Goal: Information Seeking & Learning: Learn about a topic

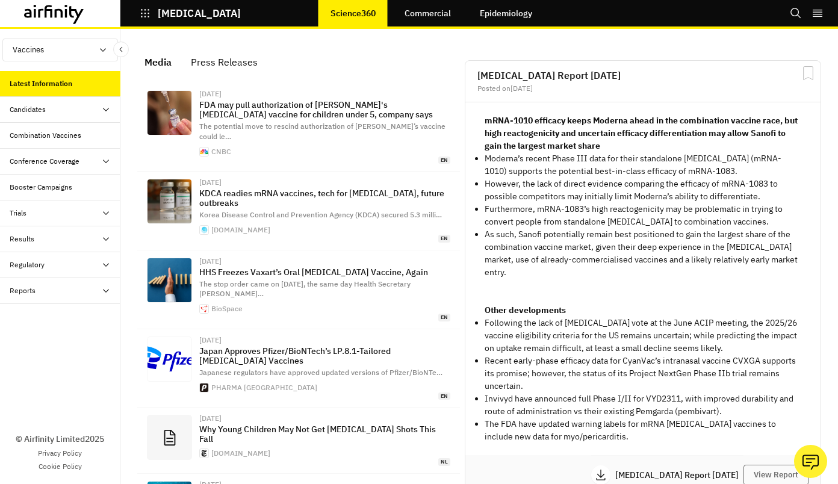
click at [105, 105] on icon at bounding box center [106, 110] width 10 height 10
click at [36, 131] on div "Dashboard" at bounding box center [36, 135] width 35 height 11
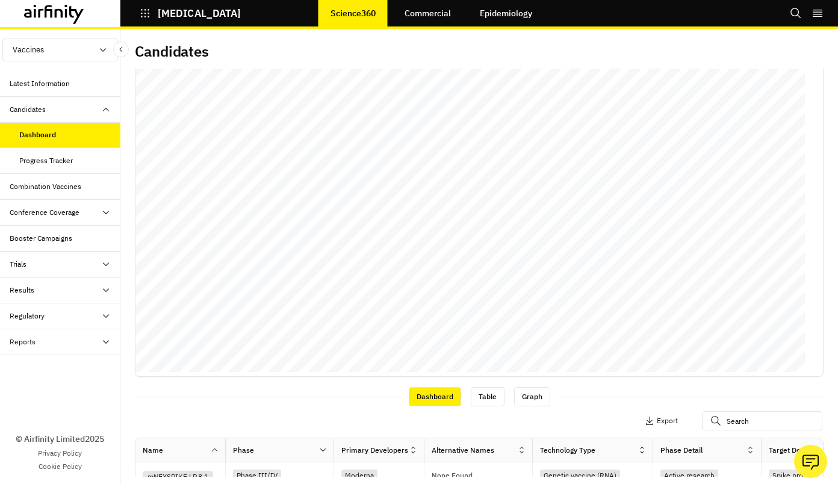
scroll to position [241, 0]
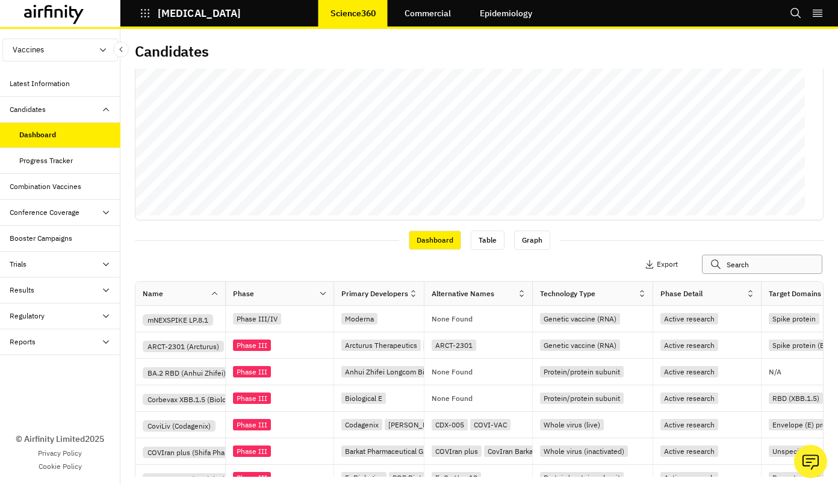
click at [733, 266] on input "text" at bounding box center [762, 264] width 120 height 19
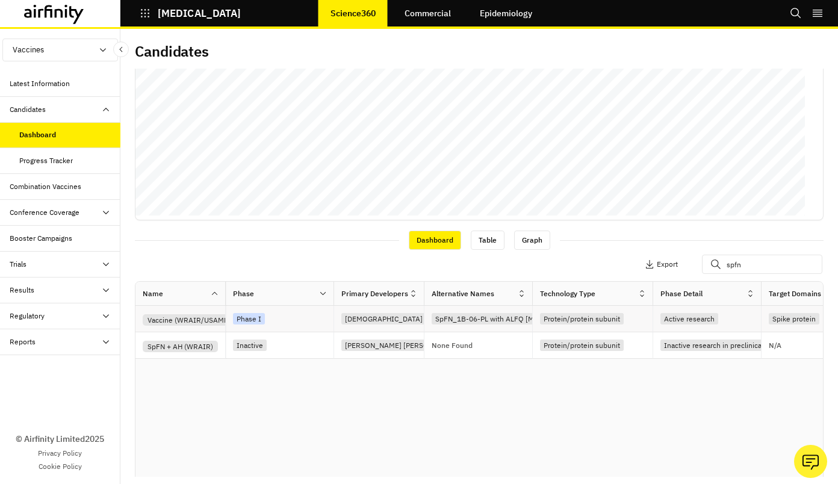
click at [179, 320] on div "Vaccine (WRAIR/USAMRIID)" at bounding box center [195, 319] width 104 height 11
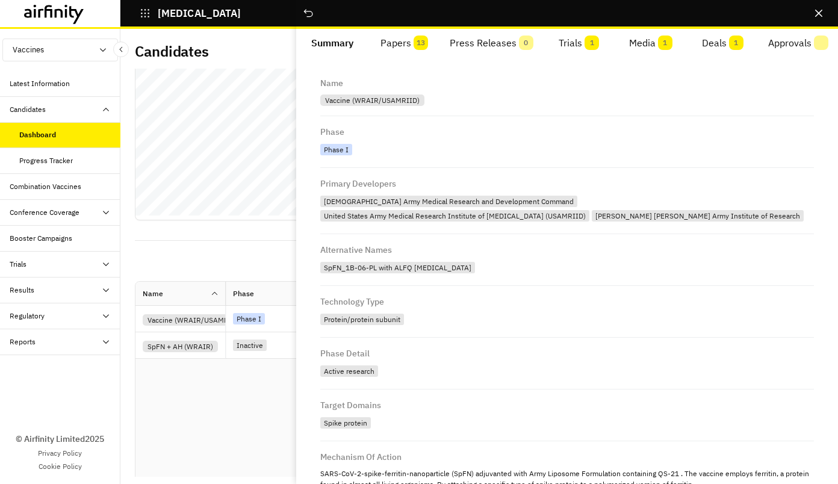
scroll to position [0, 0]
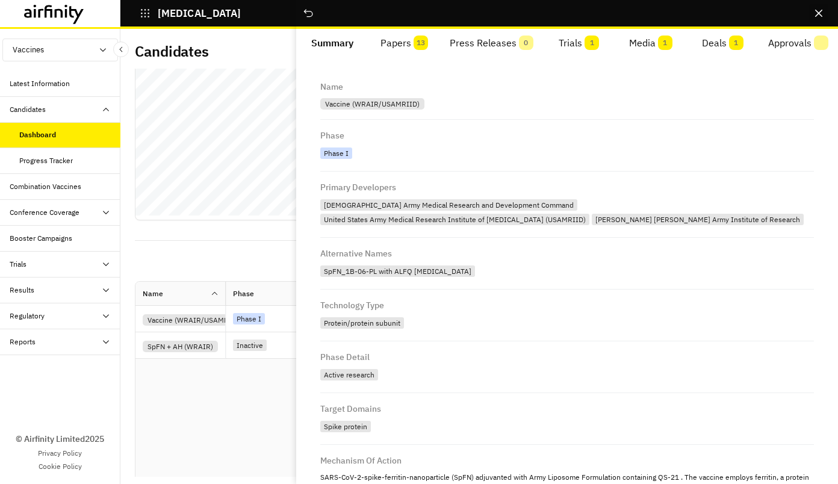
click at [822, 12] on icon "Close" at bounding box center [818, 13] width 7 height 7
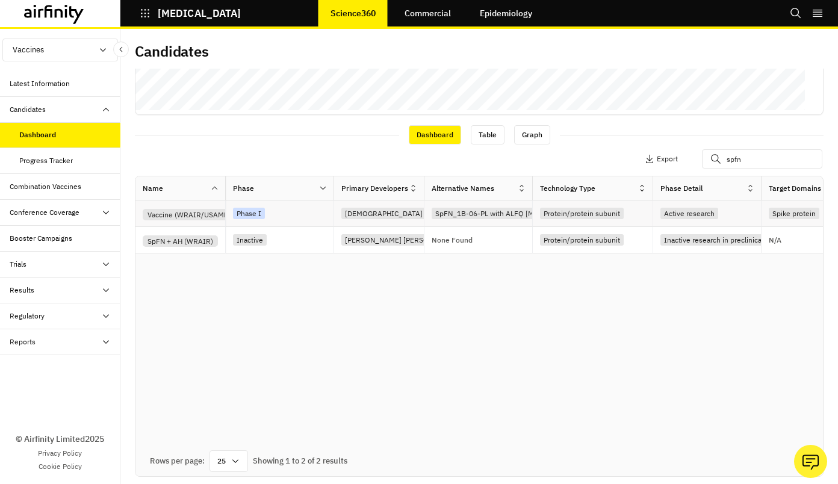
click at [206, 214] on div "Vaccine (WRAIR/USAMRIID)" at bounding box center [195, 214] width 104 height 11
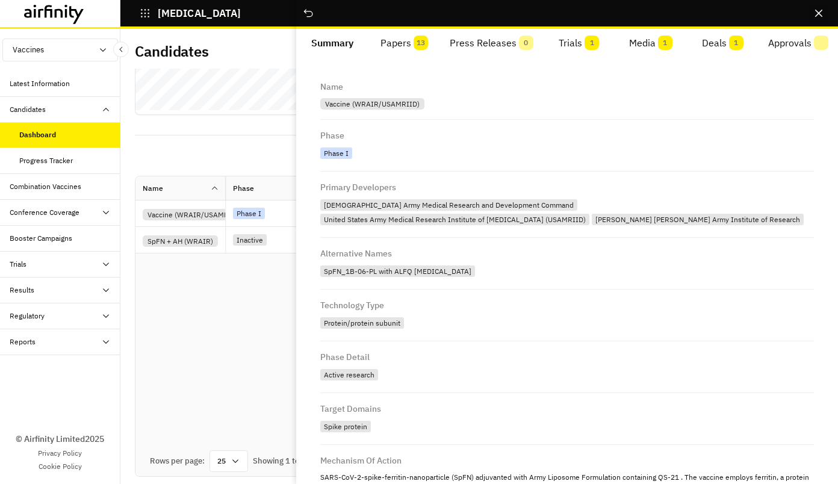
click at [825, 9] on button "Close" at bounding box center [818, 13] width 19 height 19
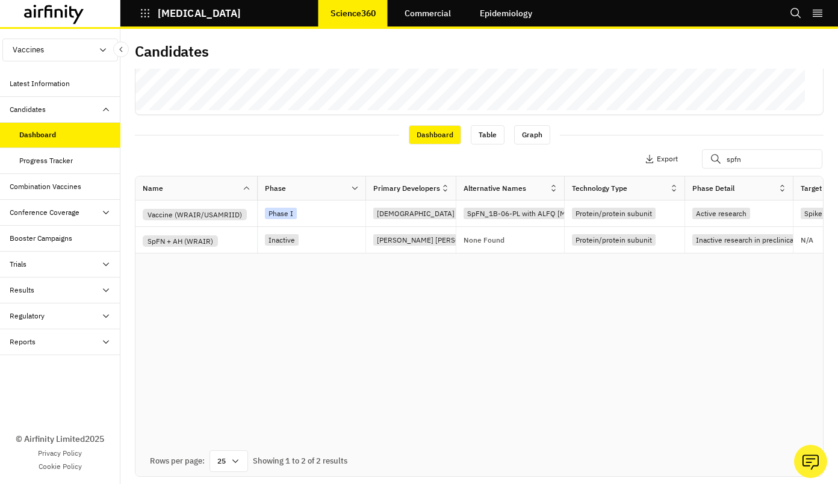
drag, startPoint x: 228, startPoint y: 181, endPoint x: 260, endPoint y: 180, distance: 31.9
click at [260, 181] on div at bounding box center [257, 188] width 6 height 14
click at [561, 340] on div "Name Phase Primary Developers Alternative Names Technology Type Phase Detail Ta…" at bounding box center [479, 311] width 688 height 270
click at [223, 214] on div "Vaccine (WRAIR/USAMRIID)" at bounding box center [195, 214] width 104 height 11
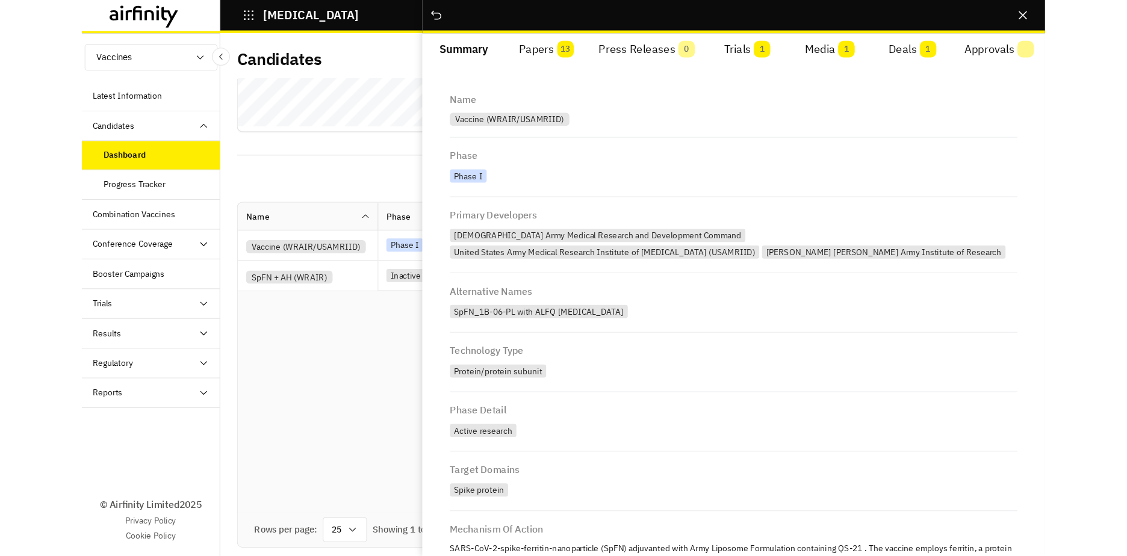
scroll to position [346, 0]
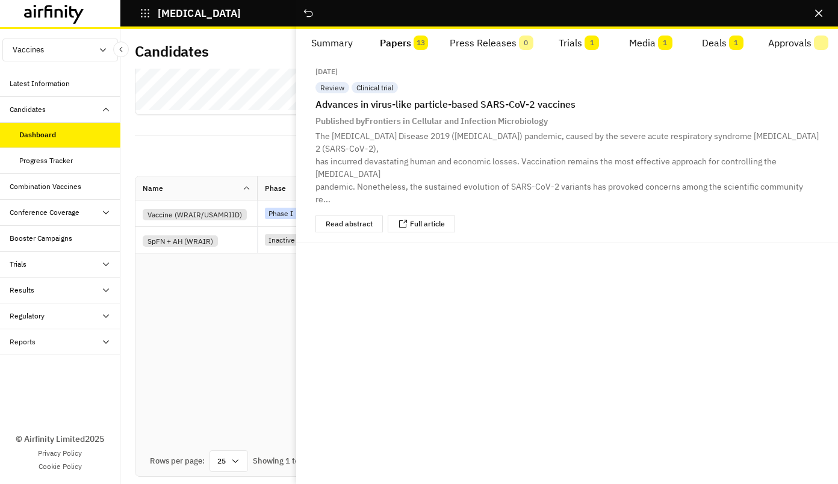
click at [402, 46] on button "Papers 13" at bounding box center [404, 43] width 72 height 29
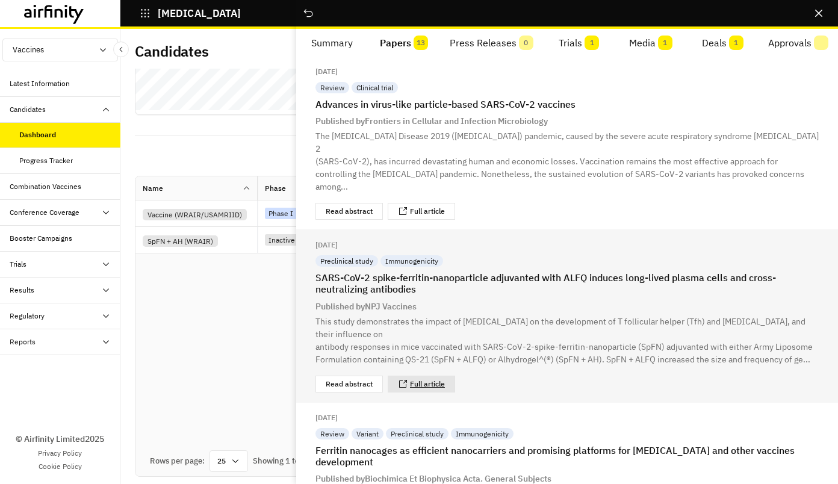
click at [429, 381] on link "Full article" at bounding box center [427, 384] width 35 height 7
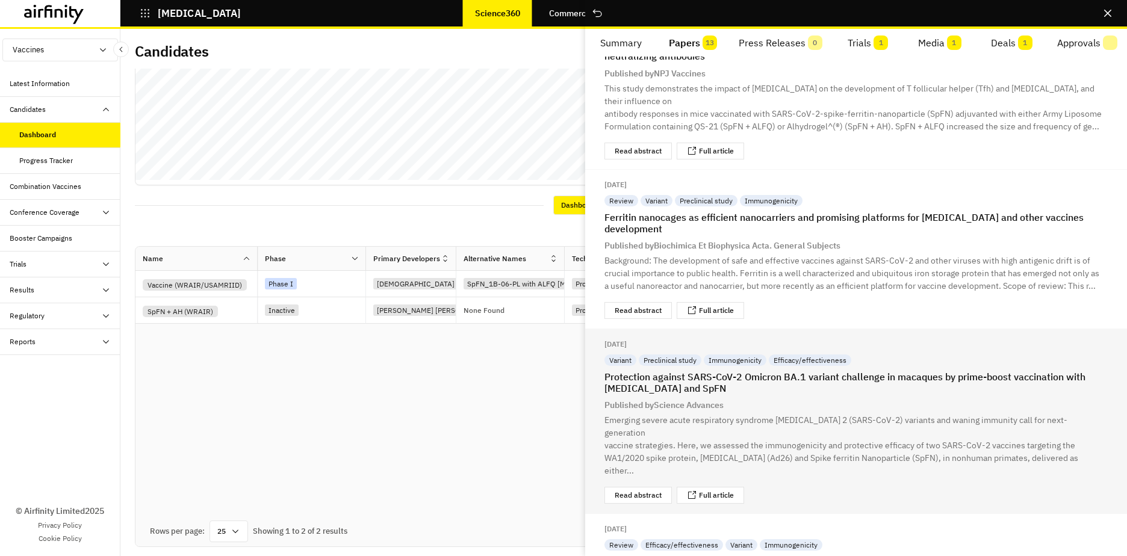
scroll to position [241, 0]
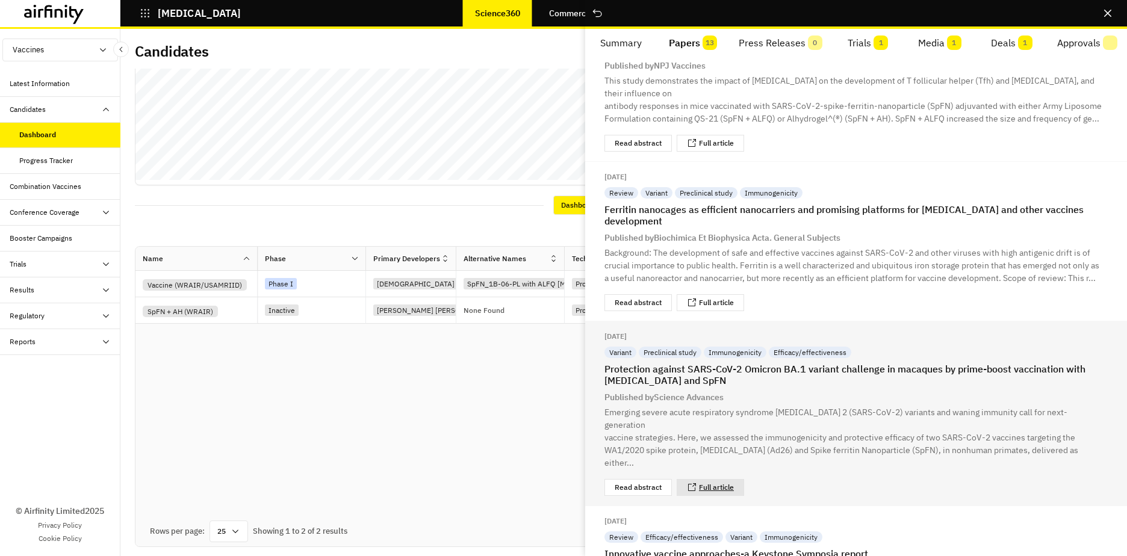
click at [726, 484] on link "Full article" at bounding box center [716, 487] width 35 height 7
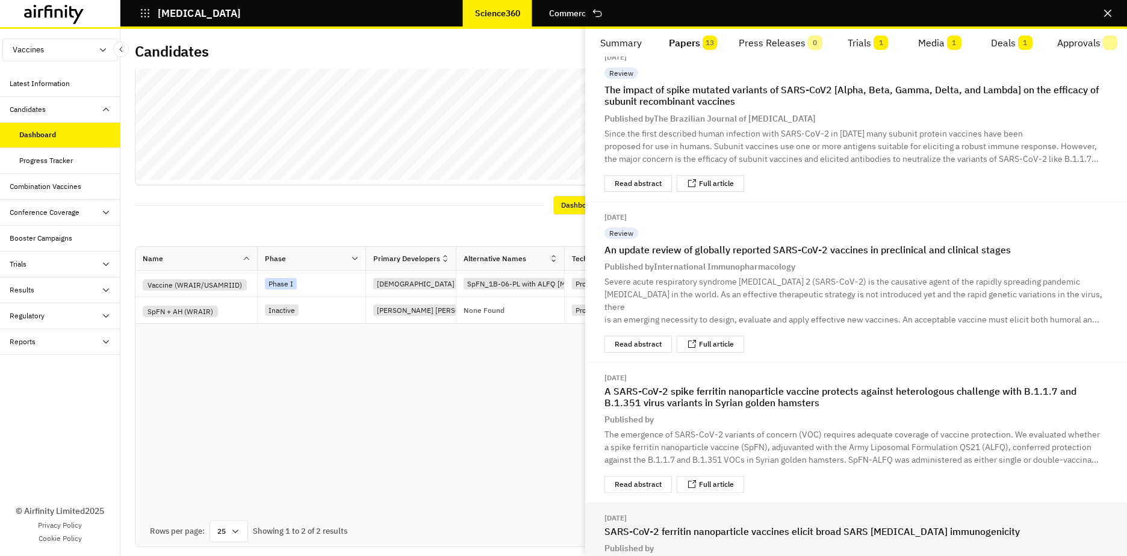
scroll to position [1144, 0]
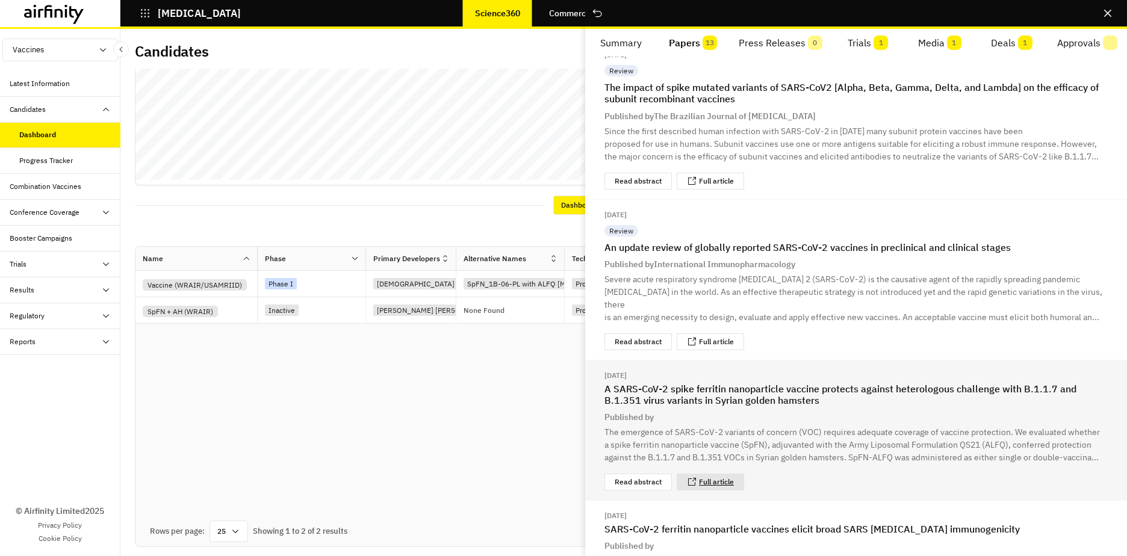
click at [724, 479] on link "Full article" at bounding box center [716, 482] width 35 height 7
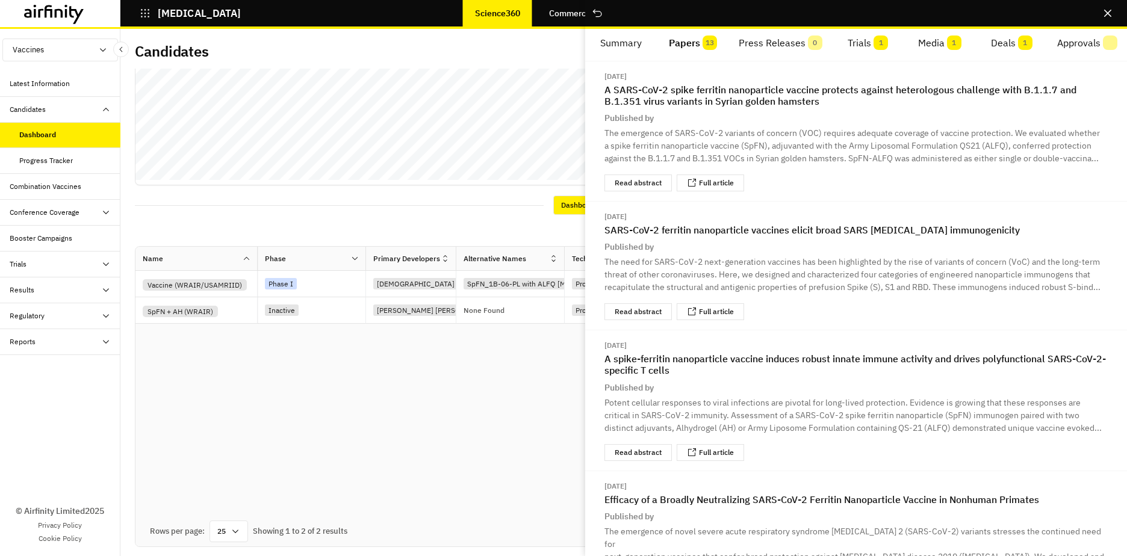
scroll to position [1385, 0]
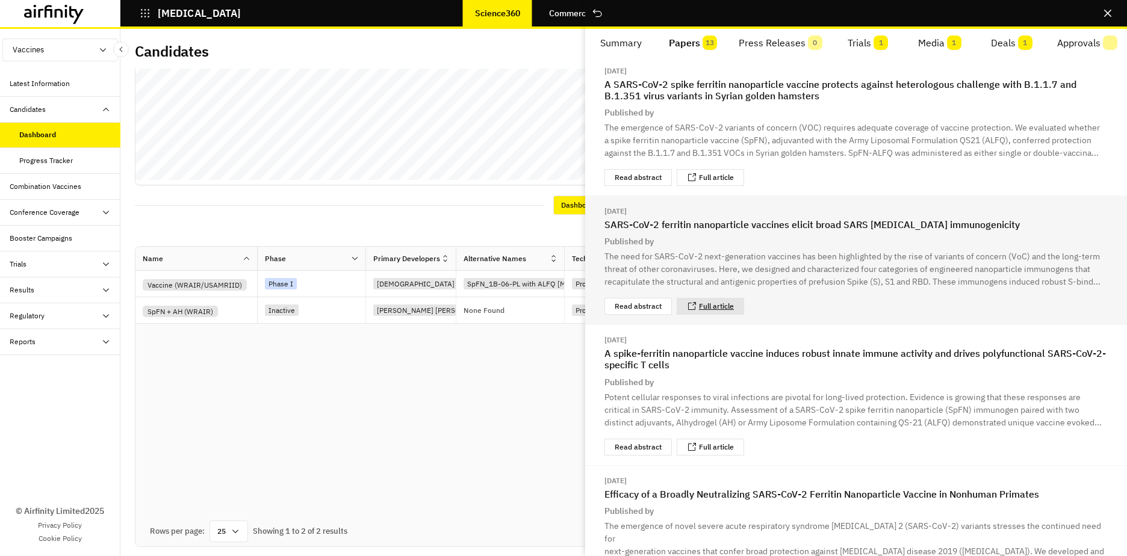
click at [712, 303] on link "Full article" at bounding box center [716, 306] width 35 height 7
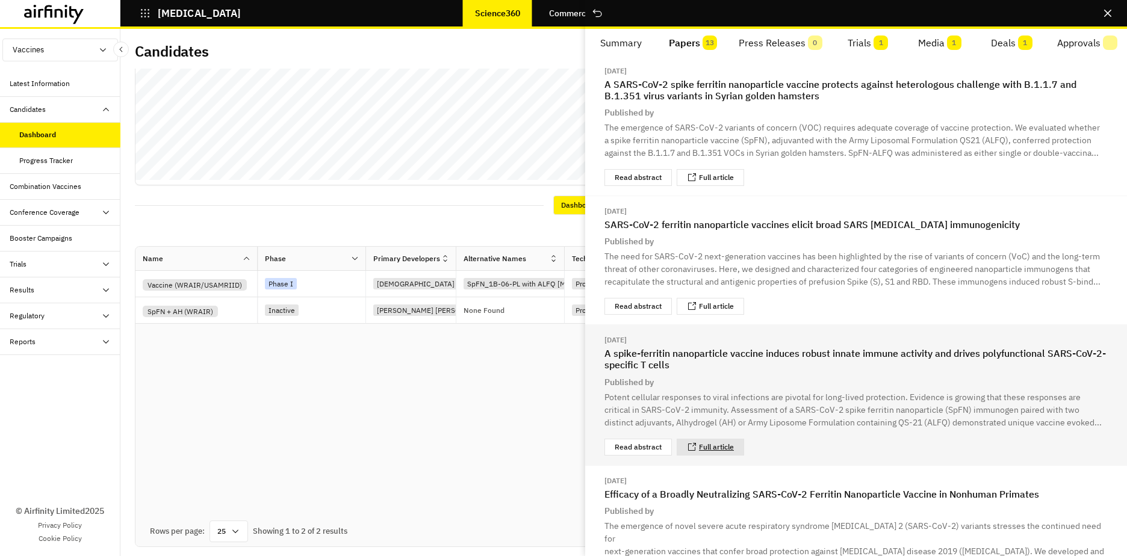
click at [706, 451] on link "Full article" at bounding box center [716, 447] width 35 height 7
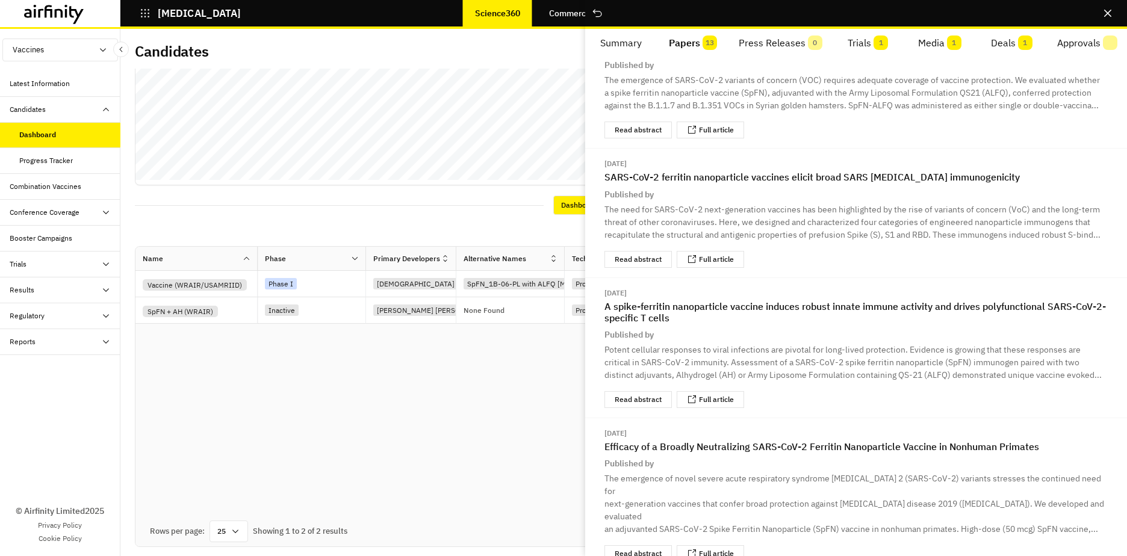
scroll to position [1436, 0]
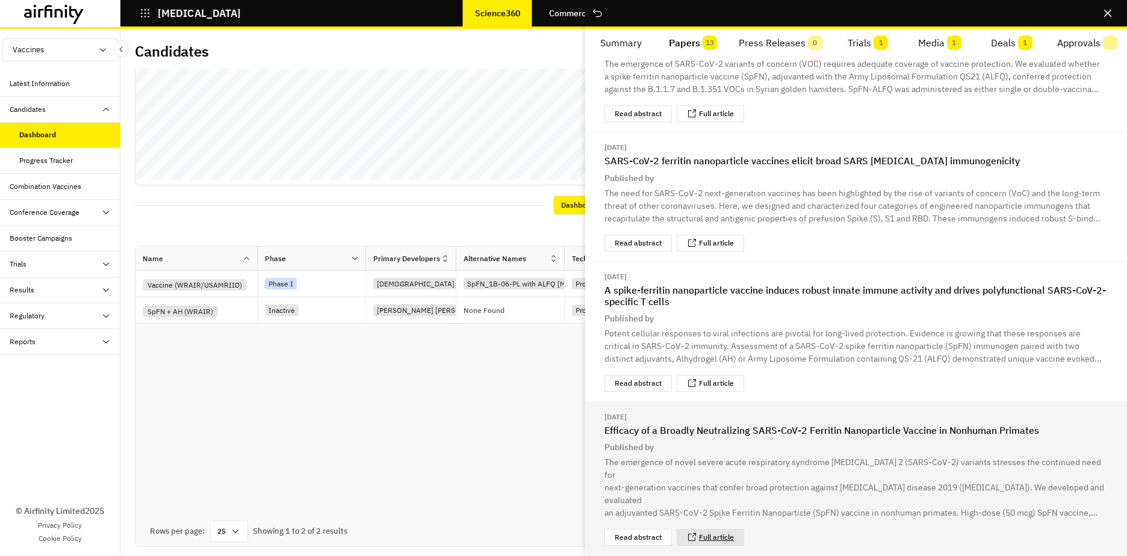
click at [718, 484] on link "Full article" at bounding box center [716, 537] width 35 height 7
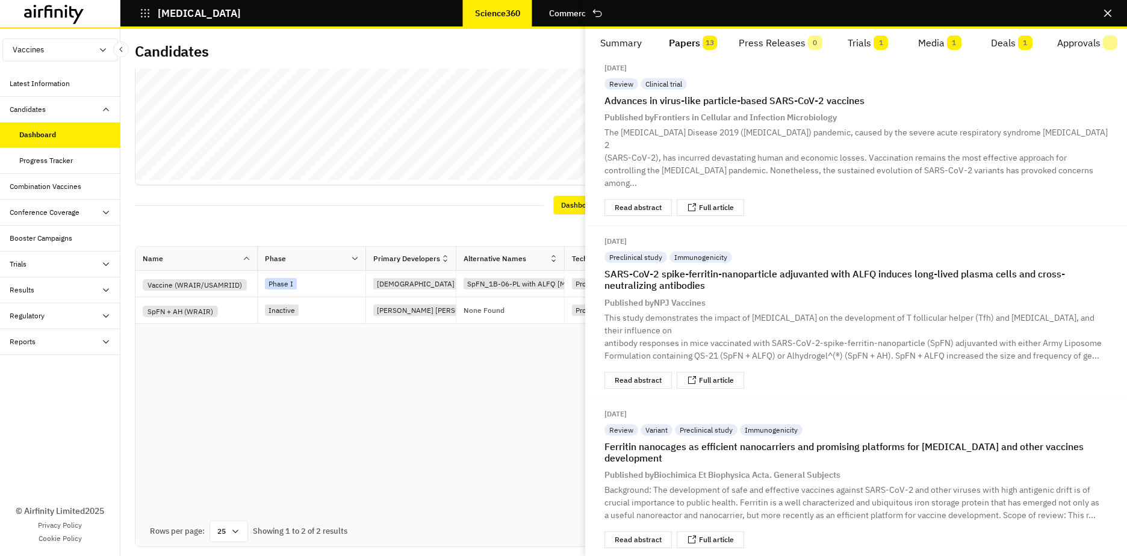
scroll to position [0, 0]
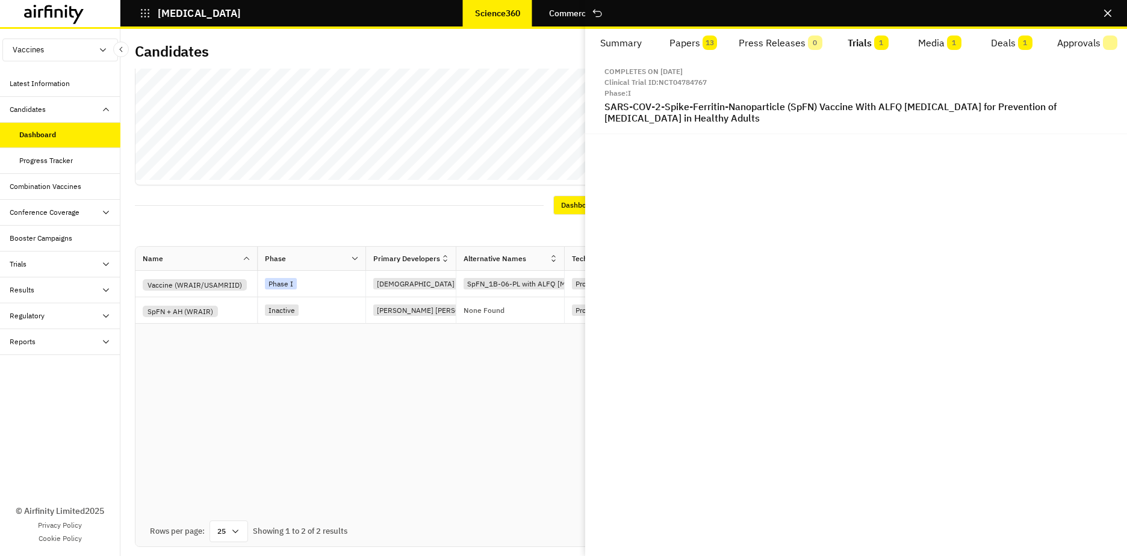
click at [838, 43] on button "Trials 1" at bounding box center [868, 43] width 72 height 29
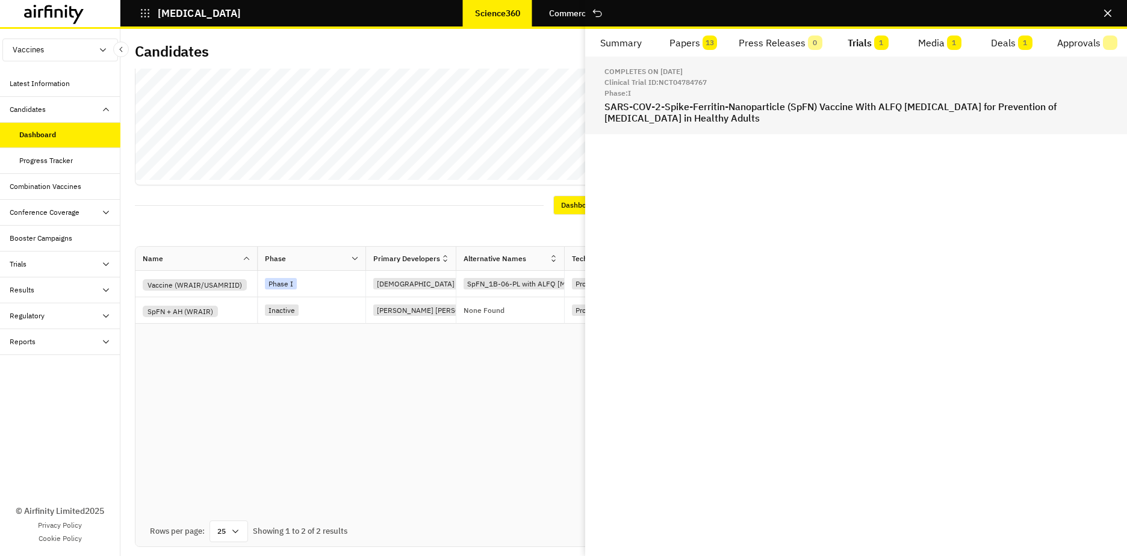
click at [838, 105] on h2 "SARS-COV-2-Spike-Ferritin-Nanoparticle (SpFN) Vaccine With ALFQ [MEDICAL_DATA] …" at bounding box center [856, 112] width 503 height 23
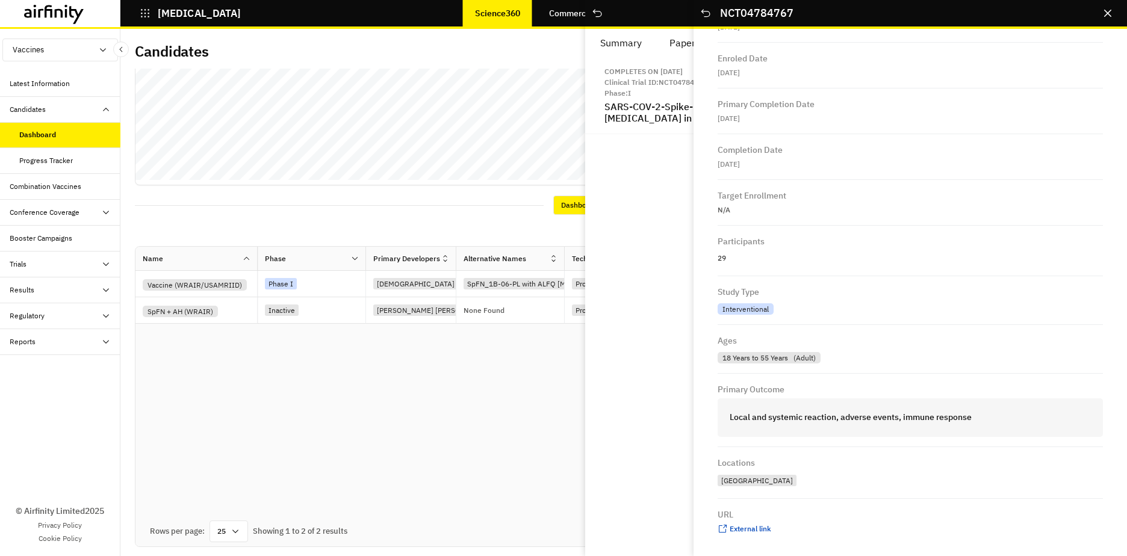
scroll to position [397, 0]
click at [750, 484] on span "External link" at bounding box center [751, 525] width 42 height 9
click at [838, 11] on icon "Close" at bounding box center [1107, 13] width 7 height 7
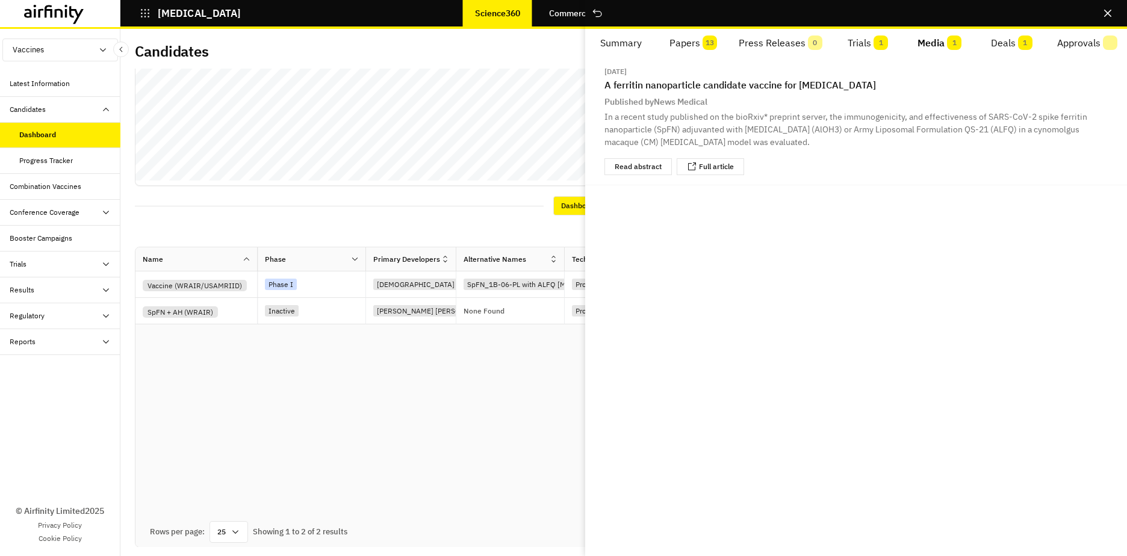
click at [838, 47] on button "Media 1" at bounding box center [940, 43] width 72 height 29
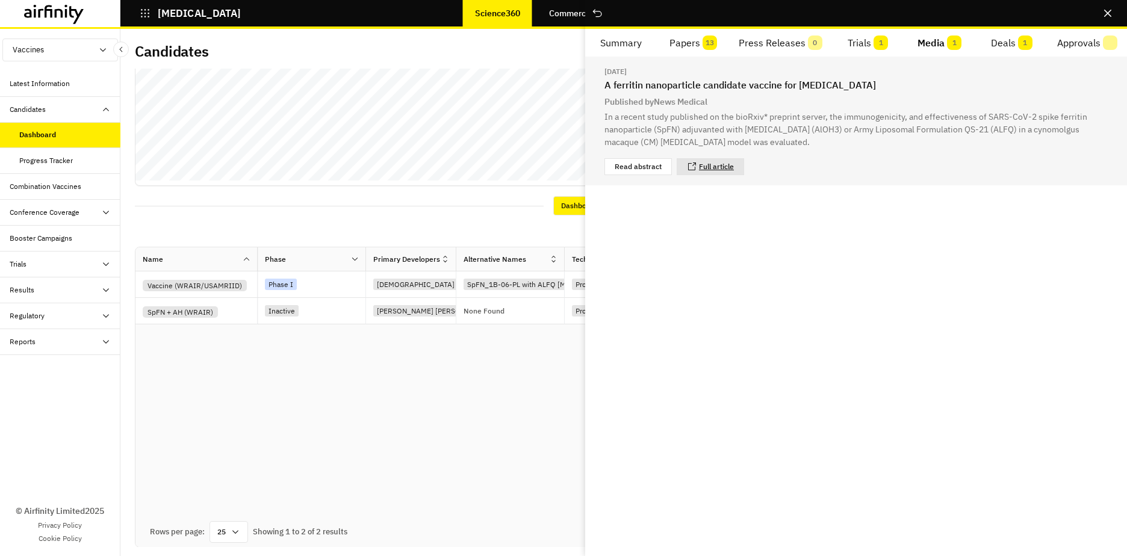
click at [711, 167] on link "Full article" at bounding box center [716, 166] width 35 height 7
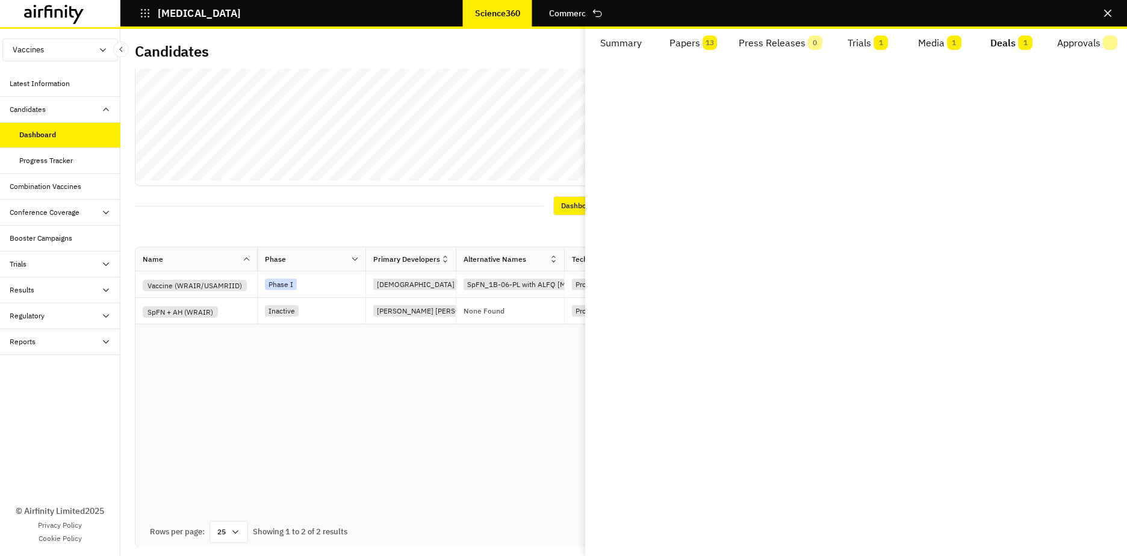
click at [838, 43] on button "Deals 1" at bounding box center [1012, 43] width 72 height 29
click at [838, 15] on button "Close" at bounding box center [1107, 13] width 19 height 19
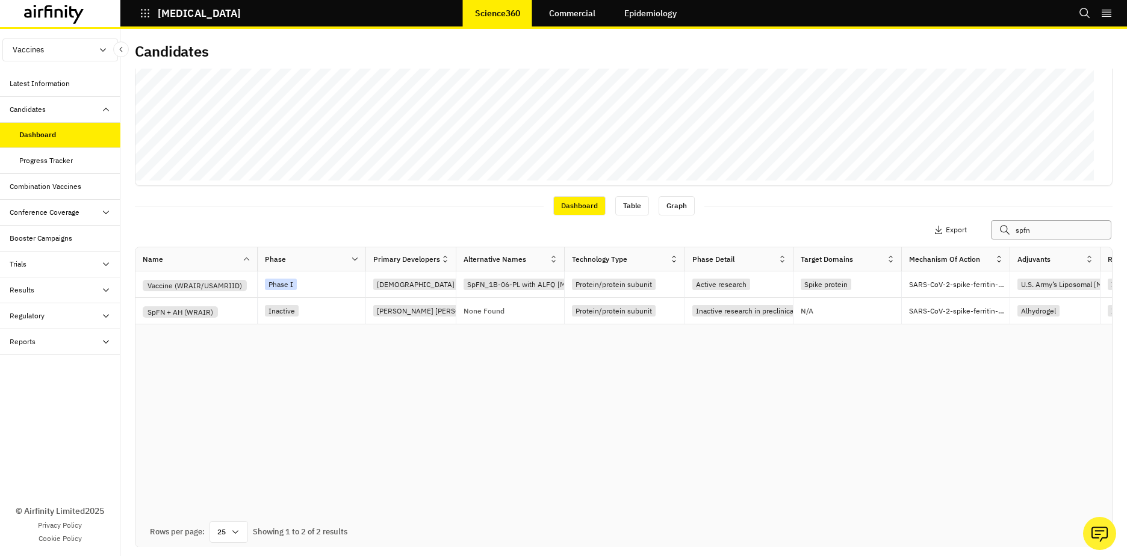
drag, startPoint x: 1016, startPoint y: 231, endPoint x: 969, endPoint y: 233, distance: 47.6
click at [838, 233] on div "Apply Filters Columns Export spfn" at bounding box center [954, 229] width 301 height 19
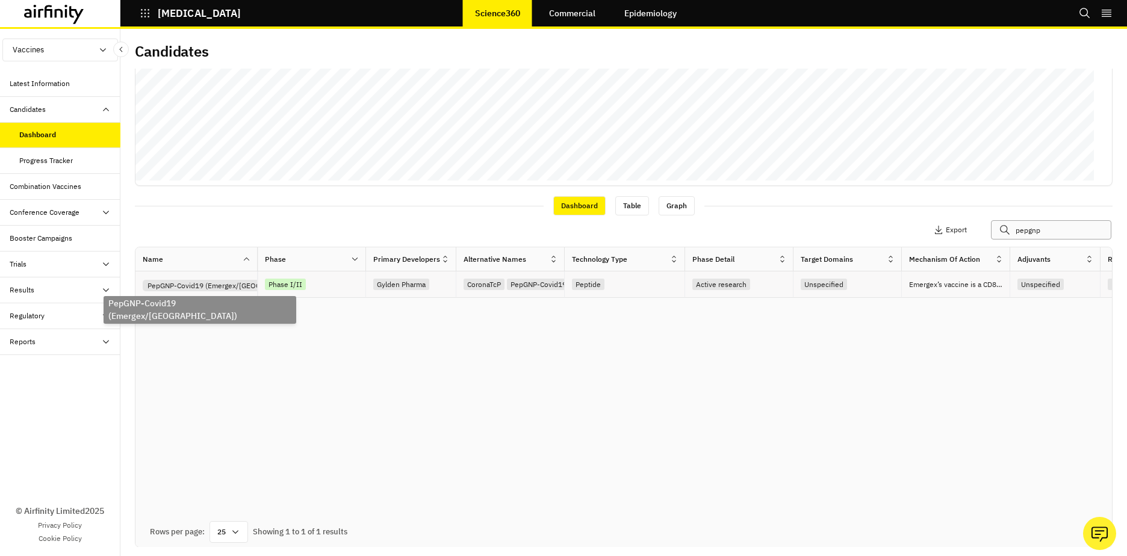
type input "pepgnp"
click at [201, 290] on div "PepGNP-Covid19 (Emergex/[GEOGRAPHIC_DATA])" at bounding box center [230, 285] width 175 height 11
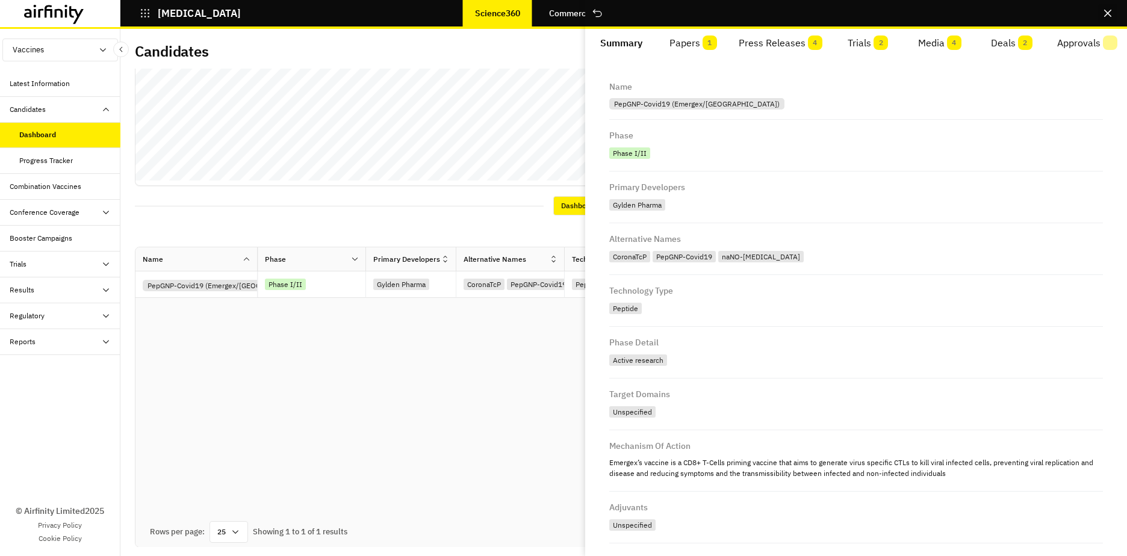
click at [838, 10] on icon "Close" at bounding box center [1107, 13] width 7 height 7
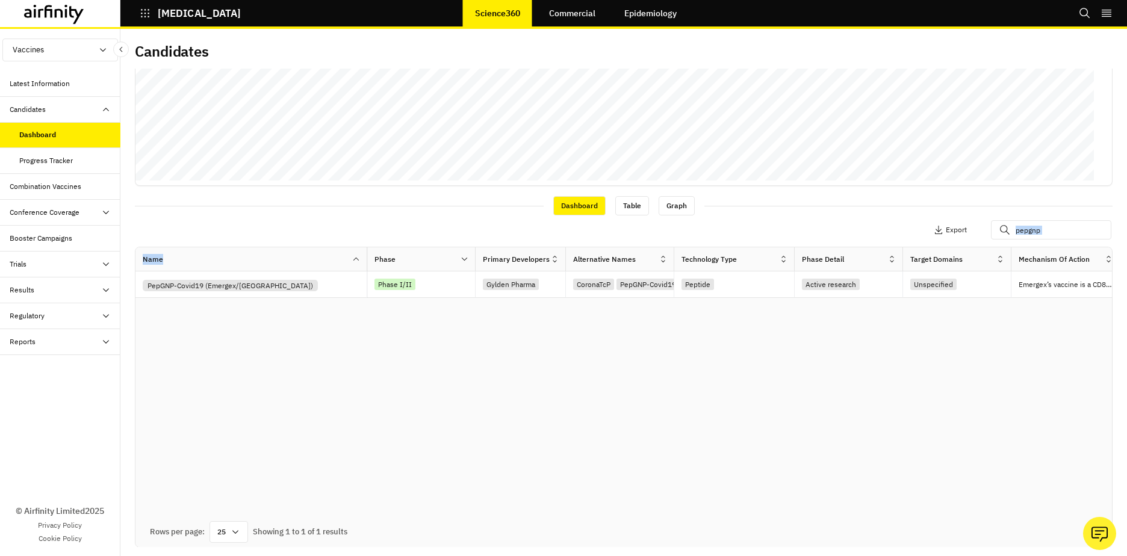
drag, startPoint x: 257, startPoint y: 255, endPoint x: 367, endPoint y: 244, distance: 110.1
click at [367, 244] on div "Apply Filters Columns Export pepgnp Name Phase Primary Developers Alternative N…" at bounding box center [624, 366] width 978 height 301
drag, startPoint x: 367, startPoint y: 244, endPoint x: 368, endPoint y: 375, distance: 130.1
click at [368, 375] on div "Name Phase Primary Developers Alternative Names Technology Type Phase Detail Ta…" at bounding box center [623, 382] width 977 height 270
click at [285, 285] on div "PepGNP-Covid19 (Emergex/[GEOGRAPHIC_DATA])" at bounding box center [230, 285] width 175 height 11
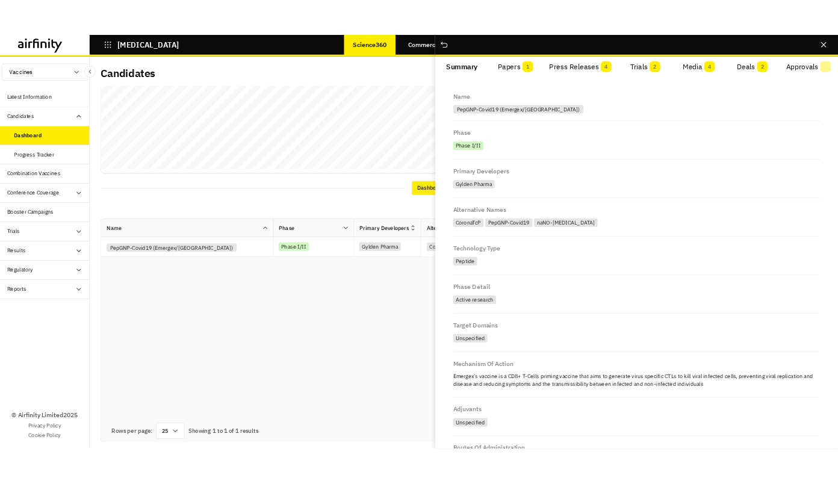
scroll to position [0, 0]
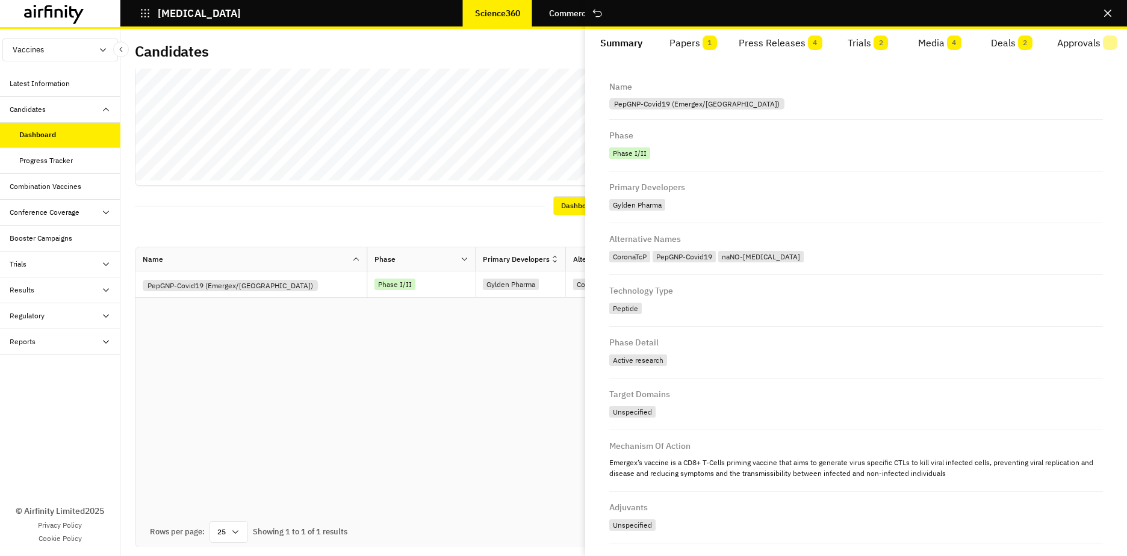
click at [690, 42] on button "Papers 1" at bounding box center [693, 43] width 72 height 29
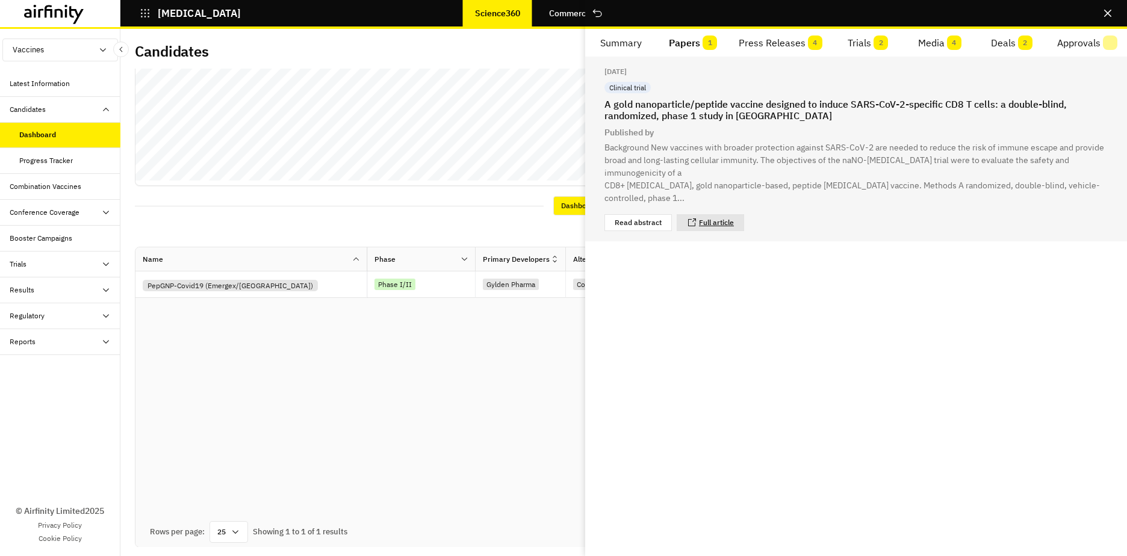
click at [730, 219] on link "Full article" at bounding box center [716, 222] width 35 height 7
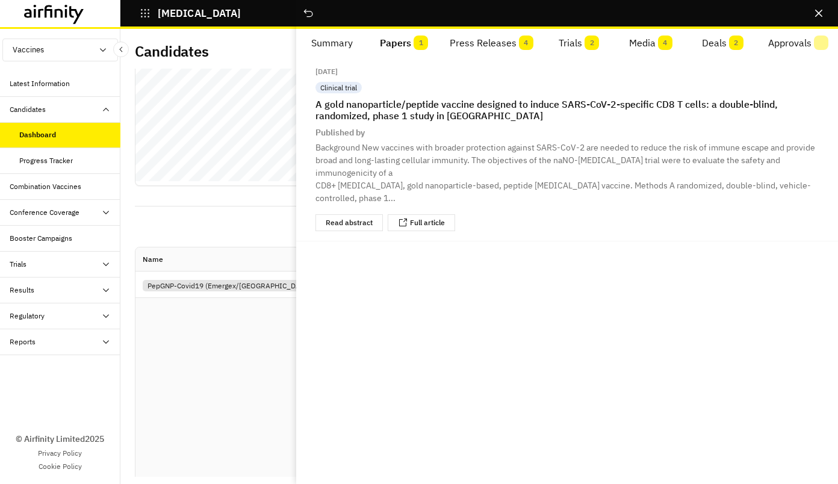
scroll to position [275, 0]
click at [502, 48] on button "Press Releases 4" at bounding box center [491, 43] width 103 height 29
